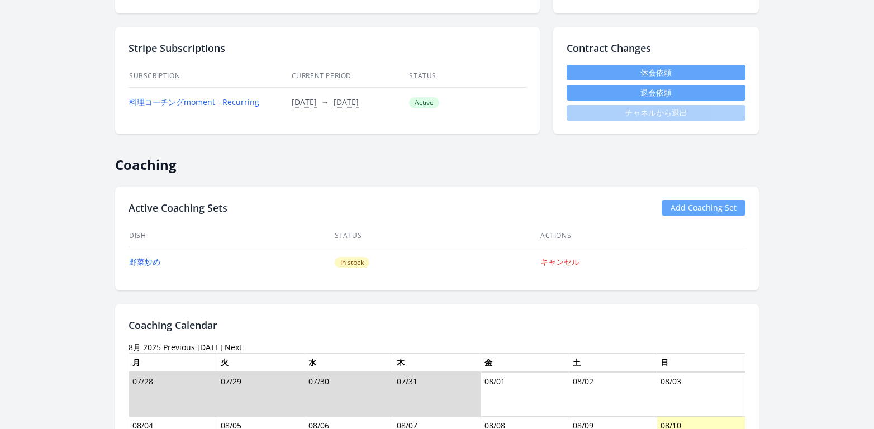
scroll to position [46, 0]
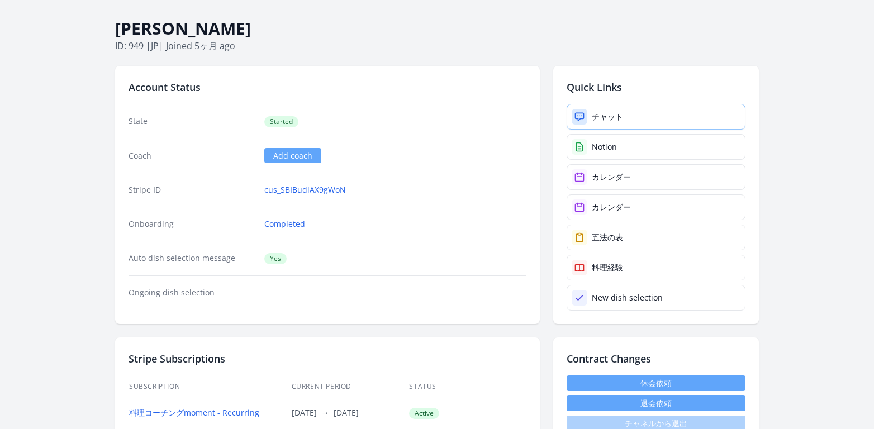
click at [589, 118] on link "チャット" at bounding box center [655, 117] width 179 height 26
click at [588, 121] on link "チャット" at bounding box center [655, 117] width 179 height 26
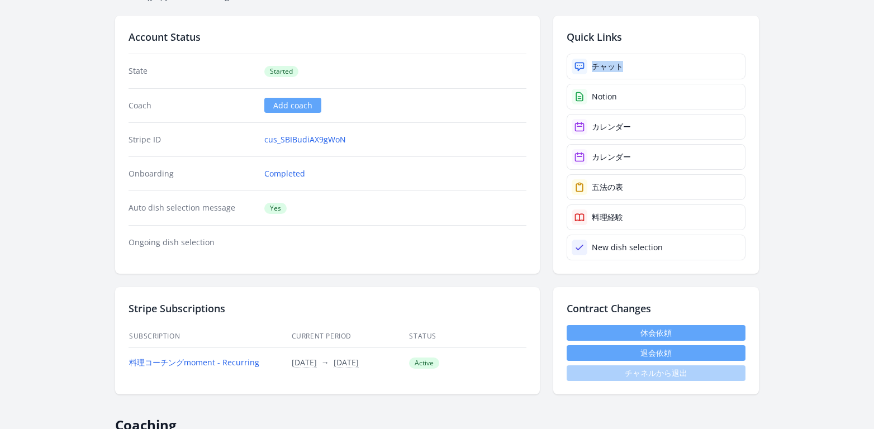
scroll to position [0, 0]
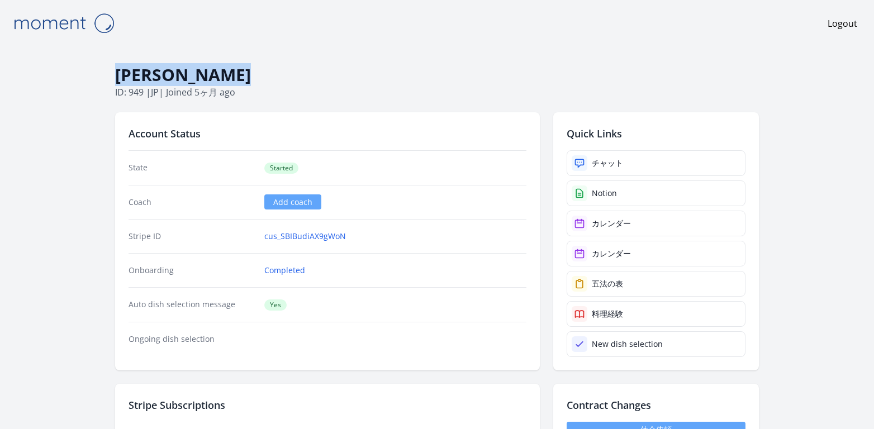
drag, startPoint x: 253, startPoint y: 75, endPoint x: 117, endPoint y: 65, distance: 136.1
click at [117, 65] on h1 "[PERSON_NAME]" at bounding box center [436, 74] width 643 height 21
copy h1 "[PERSON_NAME]"
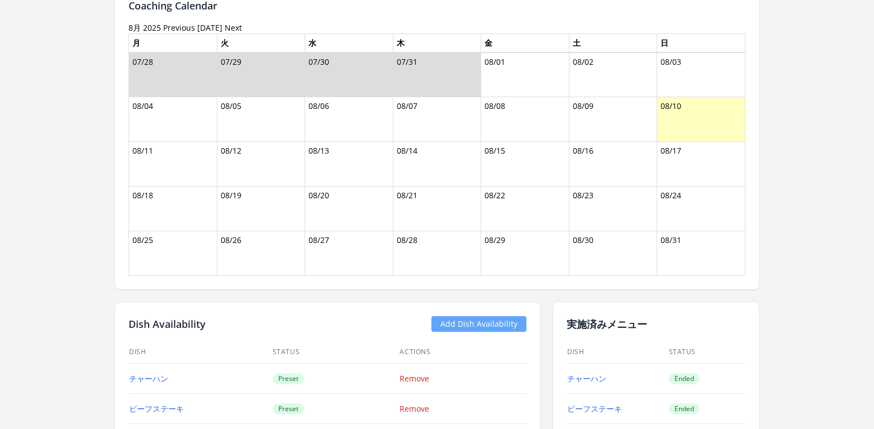
scroll to position [554, 0]
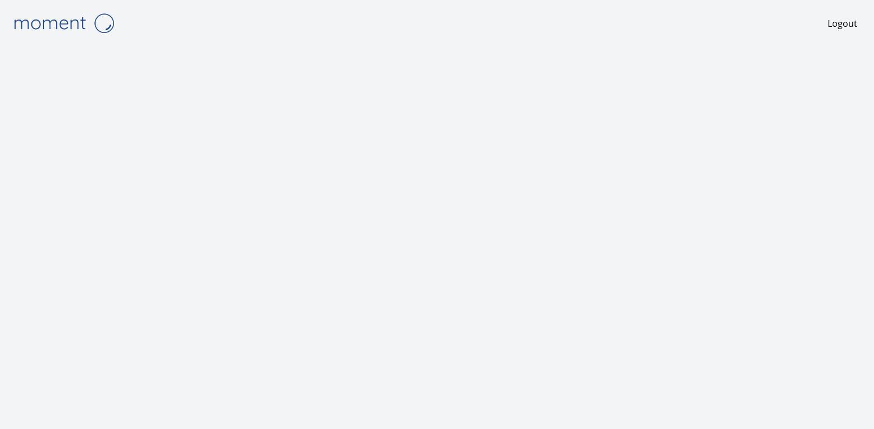
click at [79, 18] on img at bounding box center [64, 23] width 112 height 28
